Goal: Information Seeking & Learning: Compare options

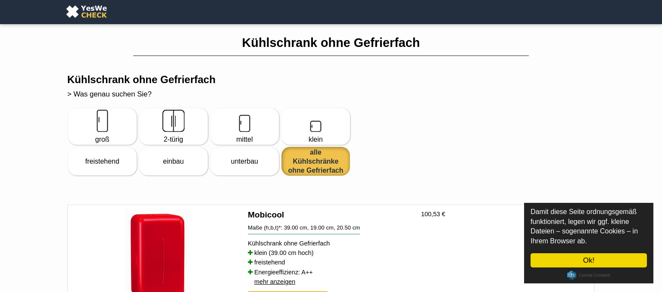
click at [322, 166] on div "alle Kühlschränke ohne Gefrierfach" at bounding box center [315, 161] width 63 height 27
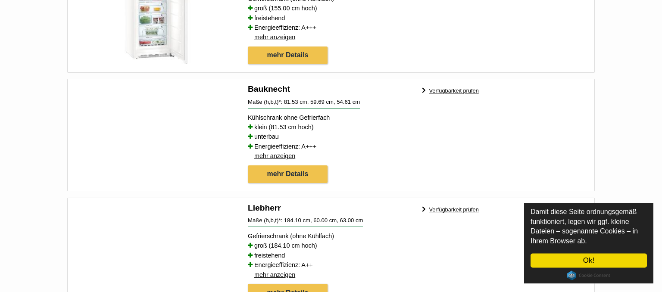
scroll to position [2528, 0]
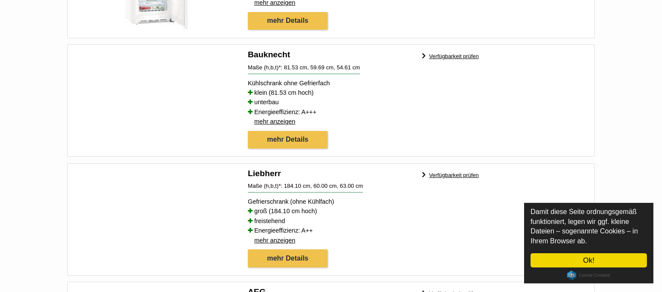
click at [570, 273] on link "Cookie Consent plugin for the EU cookie law" at bounding box center [588, 275] width 43 height 9
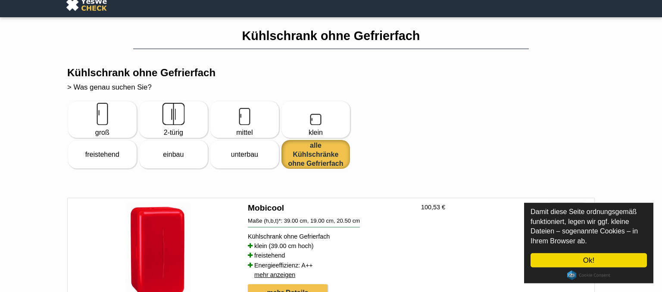
scroll to position [0, 0]
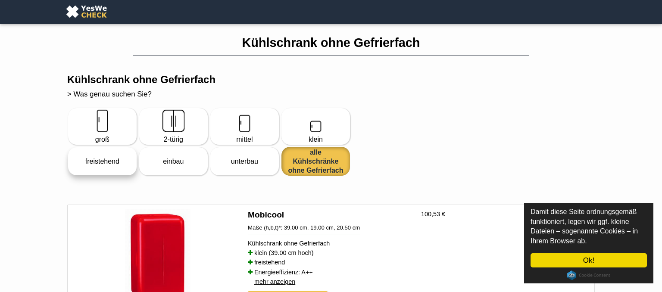
click at [97, 175] on div "freistehend" at bounding box center [102, 161] width 63 height 26
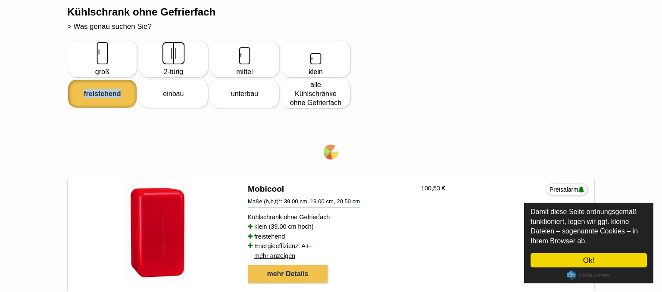
scroll to position [68, 0]
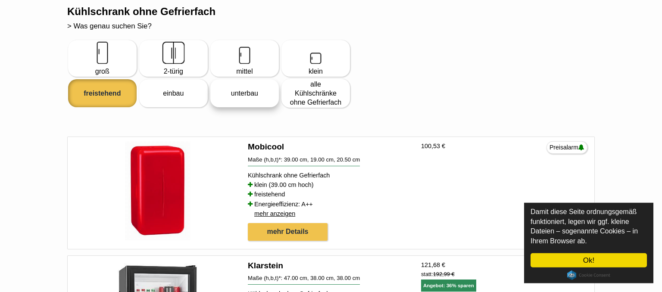
click at [242, 106] on div "unterbau" at bounding box center [244, 93] width 63 height 26
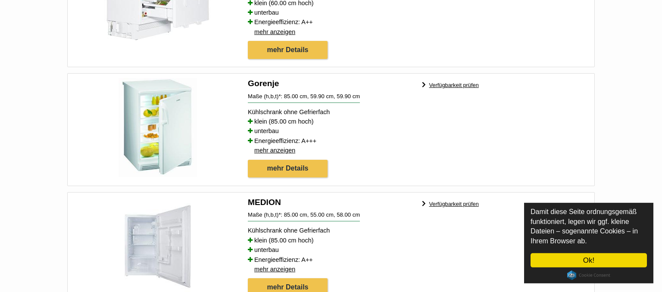
scroll to position [1560, 0]
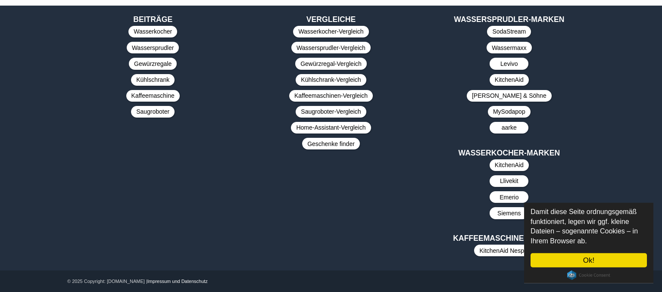
scroll to position [2421, 0]
